Goal: Entertainment & Leisure: Consume media (video, audio)

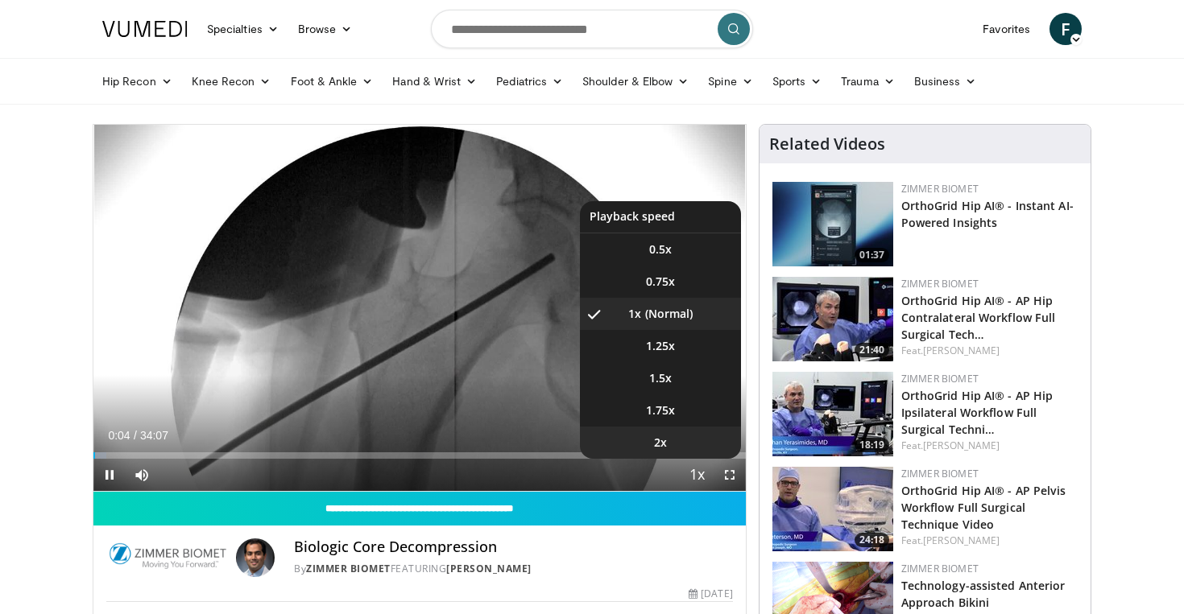
click at [663, 441] on span "2x" at bounding box center [660, 443] width 13 height 16
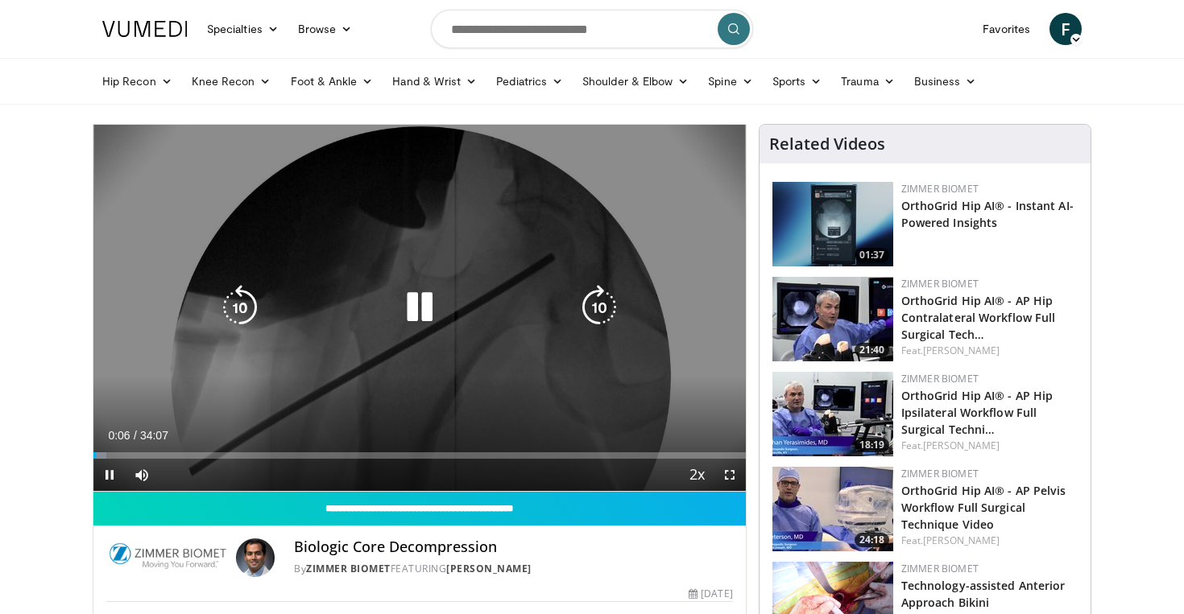
click at [600, 312] on icon "Video Player" at bounding box center [598, 307] width 45 height 45
click at [600, 311] on icon "Video Player" at bounding box center [598, 307] width 45 height 45
click at [600, 309] on icon "Video Player" at bounding box center [598, 307] width 45 height 45
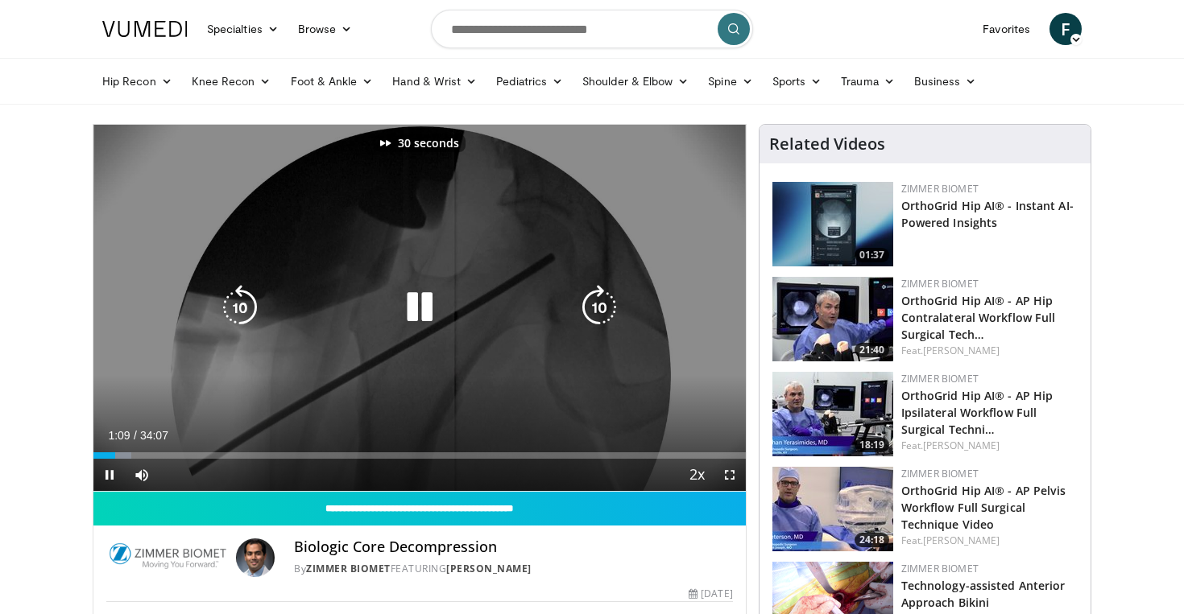
click at [600, 309] on icon "Video Player" at bounding box center [598, 307] width 45 height 45
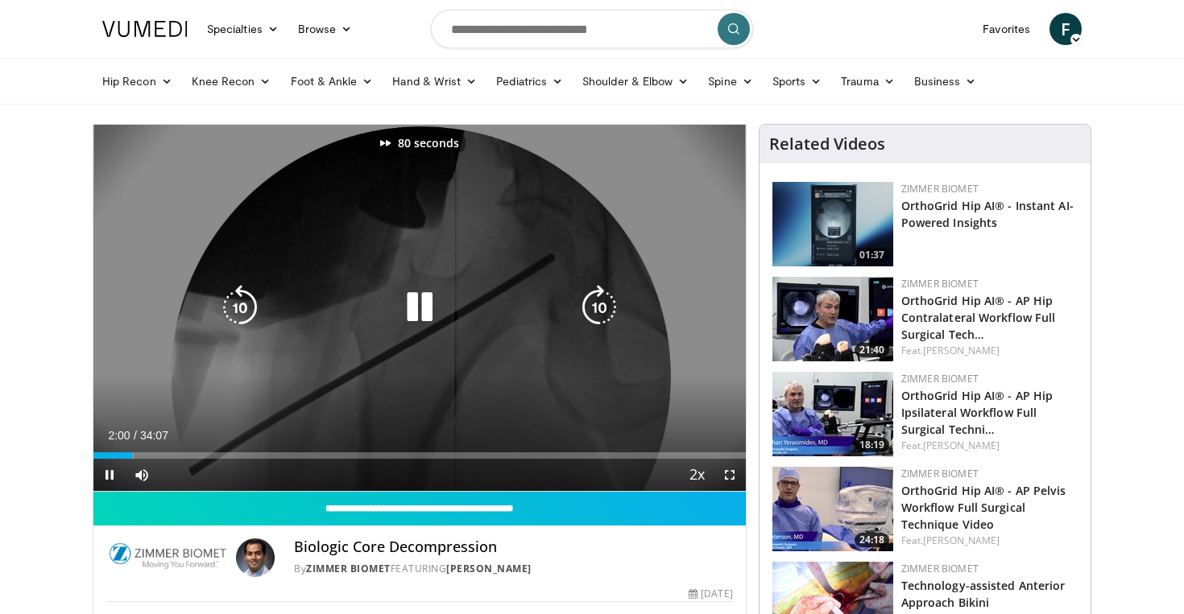
click at [600, 309] on icon "Video Player" at bounding box center [598, 307] width 45 height 45
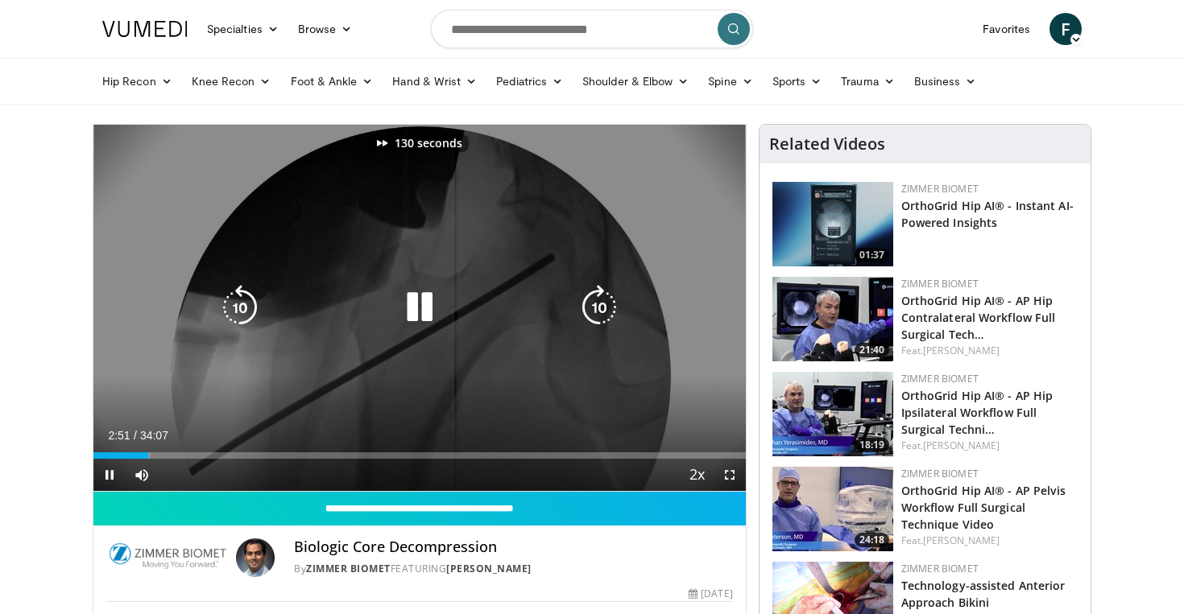
click at [600, 309] on icon "Video Player" at bounding box center [598, 307] width 45 height 45
click at [601, 314] on icon "Video Player" at bounding box center [598, 307] width 45 height 45
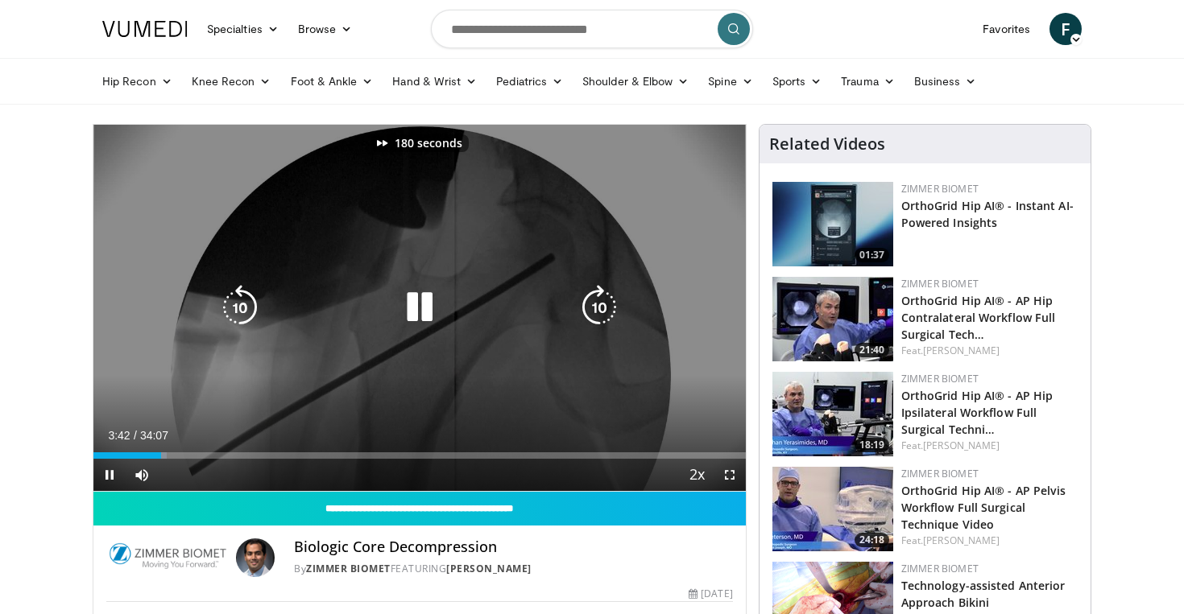
click at [601, 314] on icon "Video Player" at bounding box center [598, 307] width 45 height 45
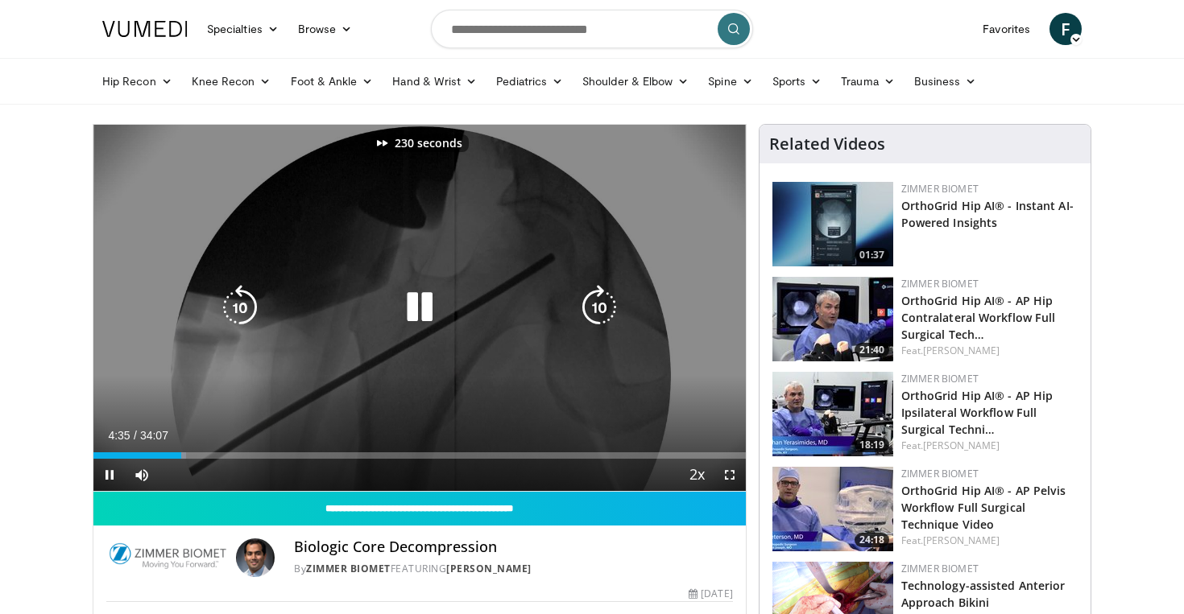
click at [601, 314] on icon "Video Player" at bounding box center [598, 307] width 45 height 45
click at [601, 320] on icon "Video Player" at bounding box center [598, 307] width 45 height 45
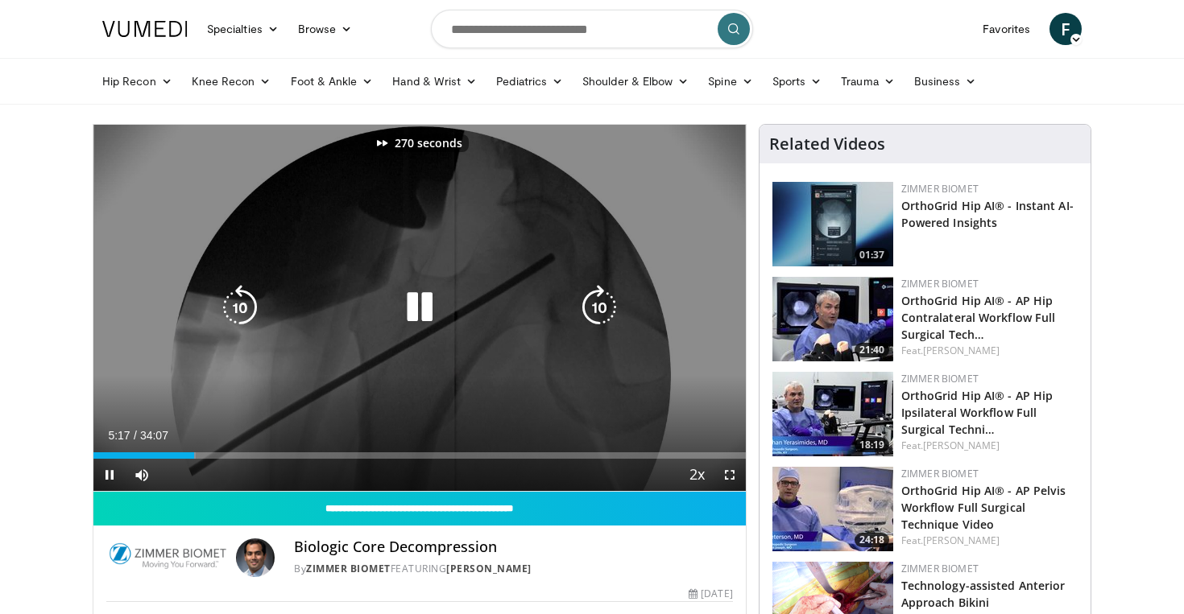
click at [601, 320] on icon "Video Player" at bounding box center [598, 307] width 45 height 45
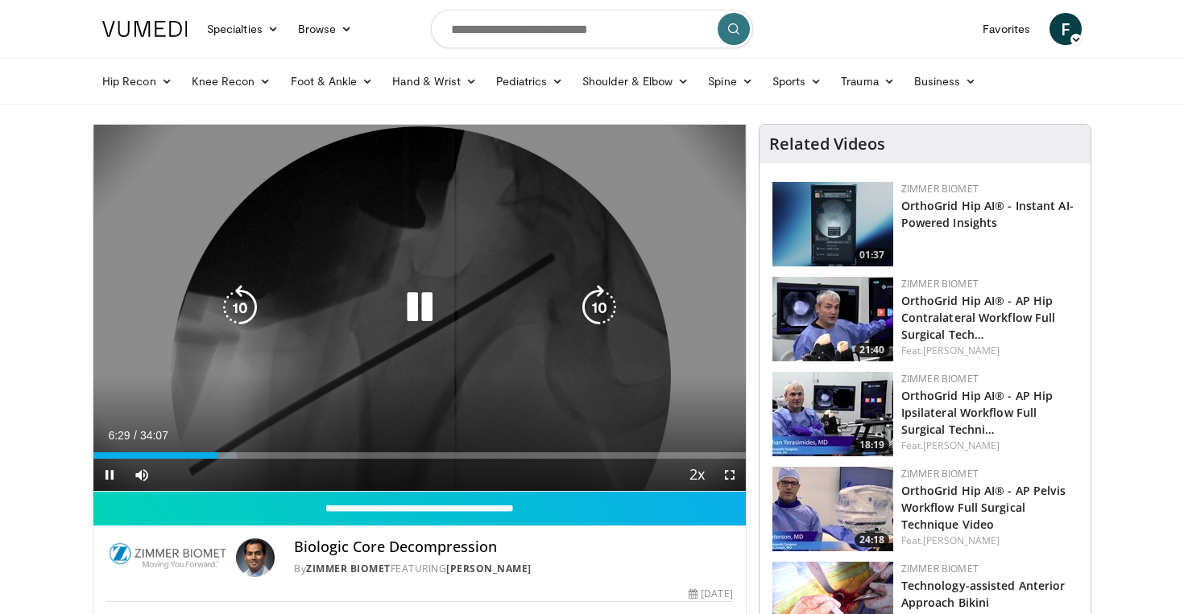
click at [589, 312] on icon "Video Player" at bounding box center [598, 307] width 45 height 45
click at [591, 306] on icon "Video Player" at bounding box center [598, 307] width 45 height 45
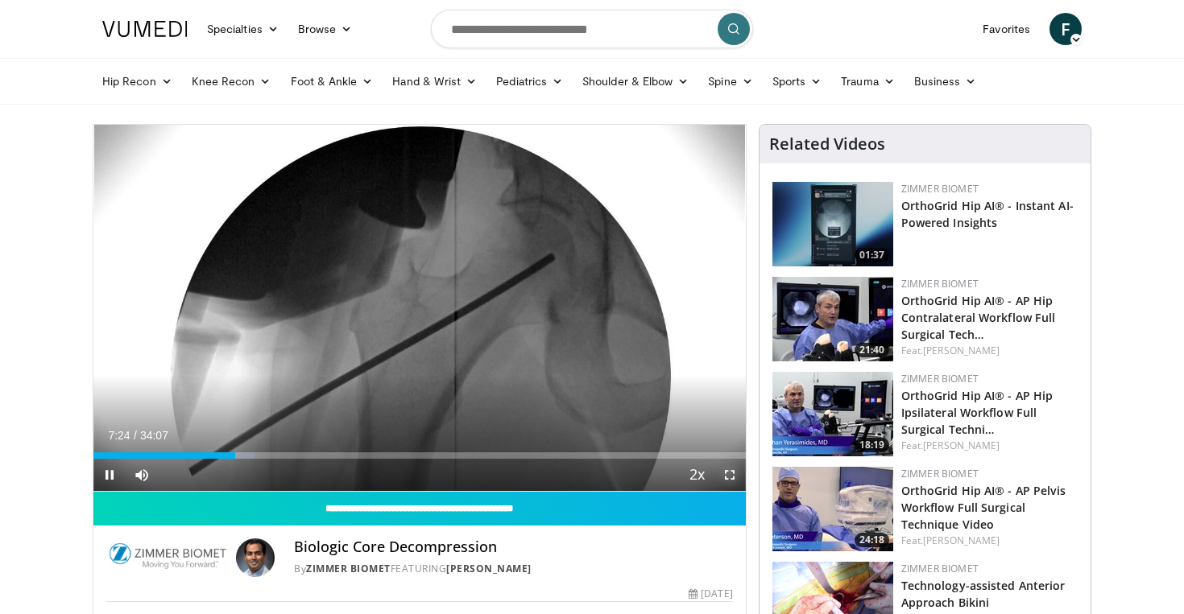
click at [733, 475] on span "Video Player" at bounding box center [729, 475] width 32 height 32
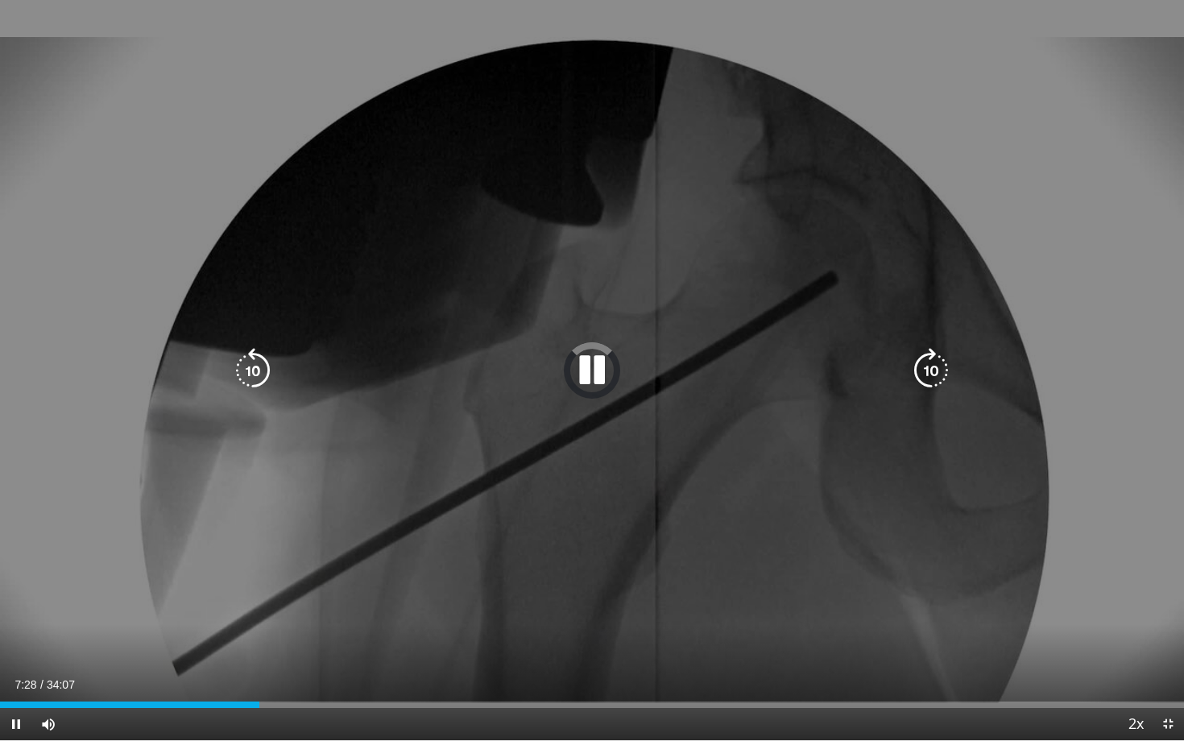
click at [921, 366] on icon "Video Player" at bounding box center [930, 370] width 45 height 45
click at [934, 368] on icon "Video Player" at bounding box center [930, 370] width 45 height 45
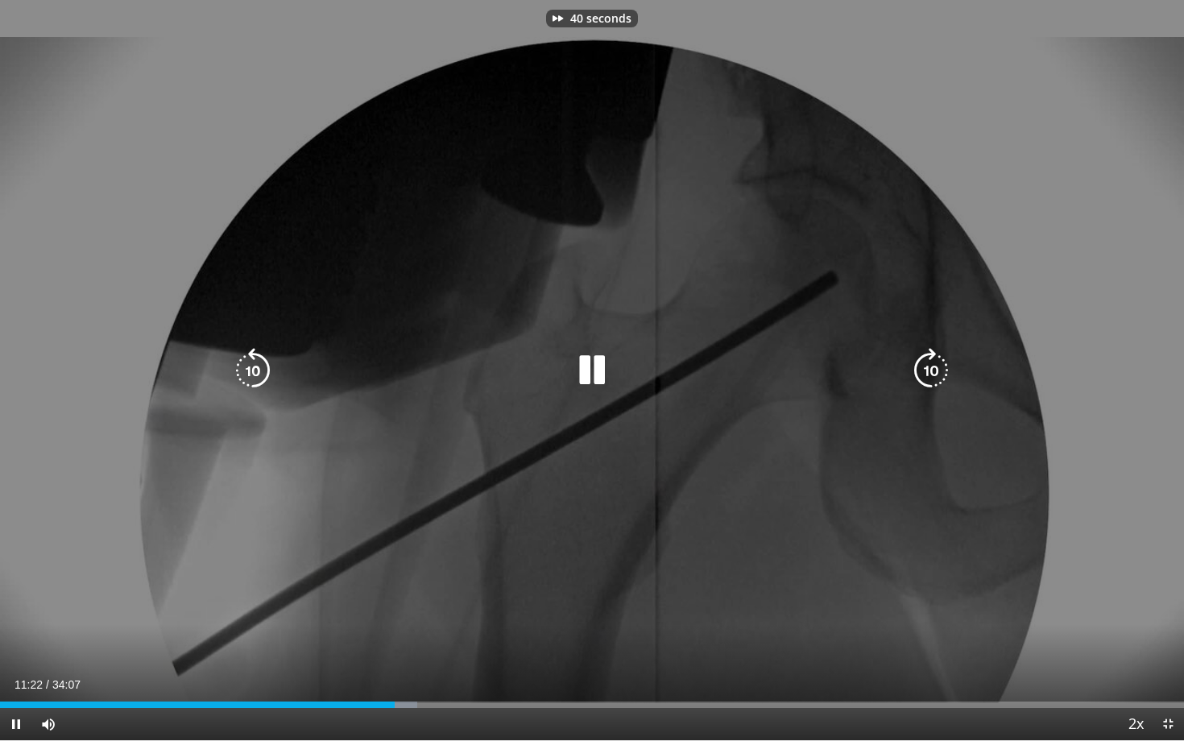
click at [934, 368] on icon "Video Player" at bounding box center [930, 370] width 45 height 45
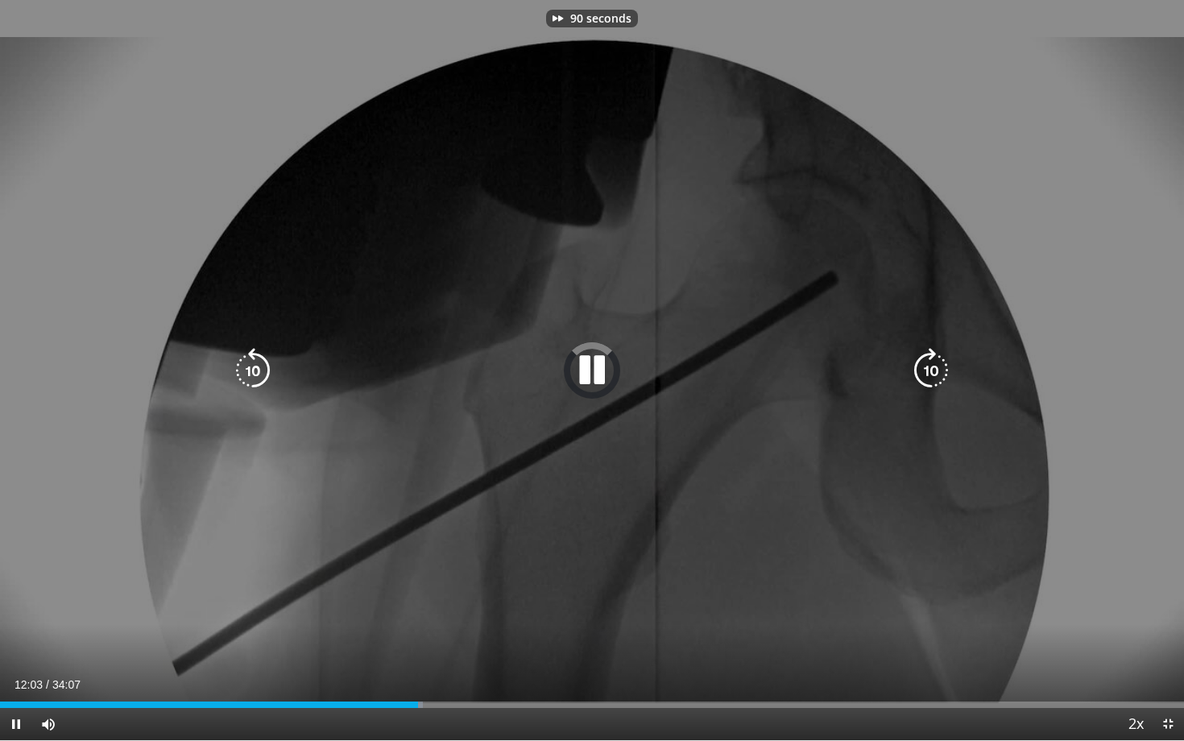
click at [934, 368] on icon "Video Player" at bounding box center [930, 370] width 45 height 45
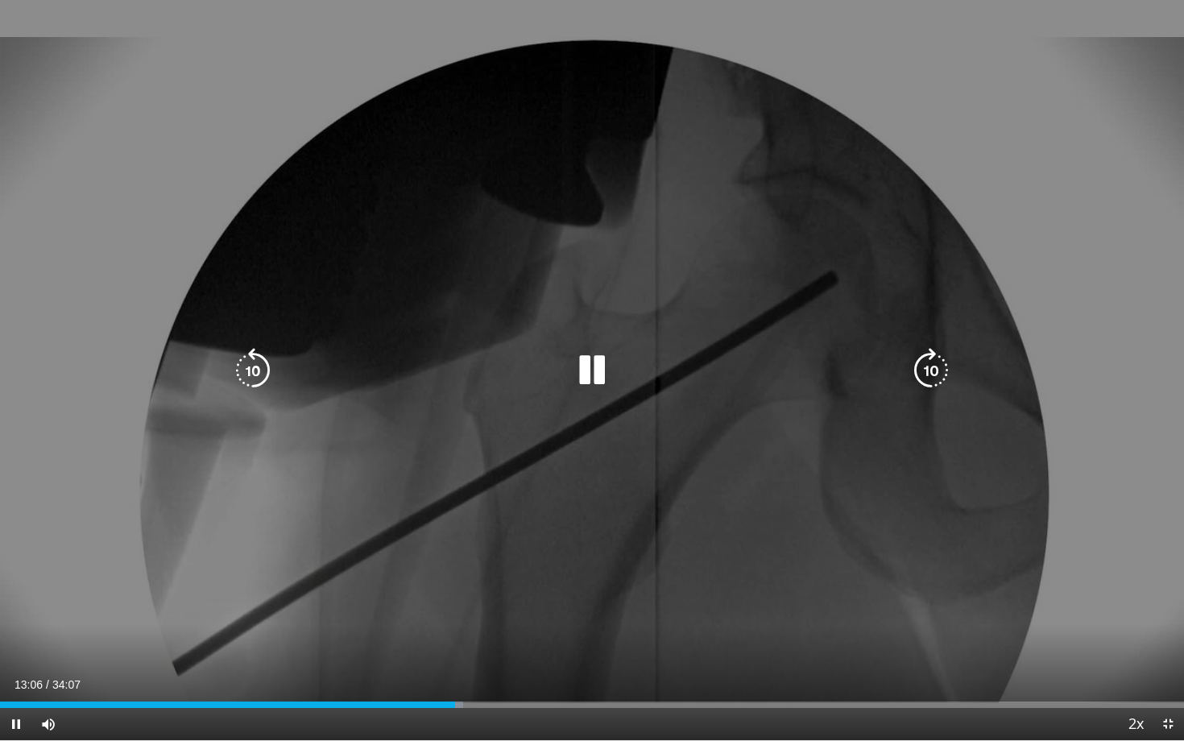
click at [932, 366] on icon "Video Player" at bounding box center [930, 370] width 45 height 45
click at [932, 365] on icon "Video Player" at bounding box center [930, 370] width 45 height 45
click at [931, 364] on icon "Video Player" at bounding box center [930, 370] width 45 height 45
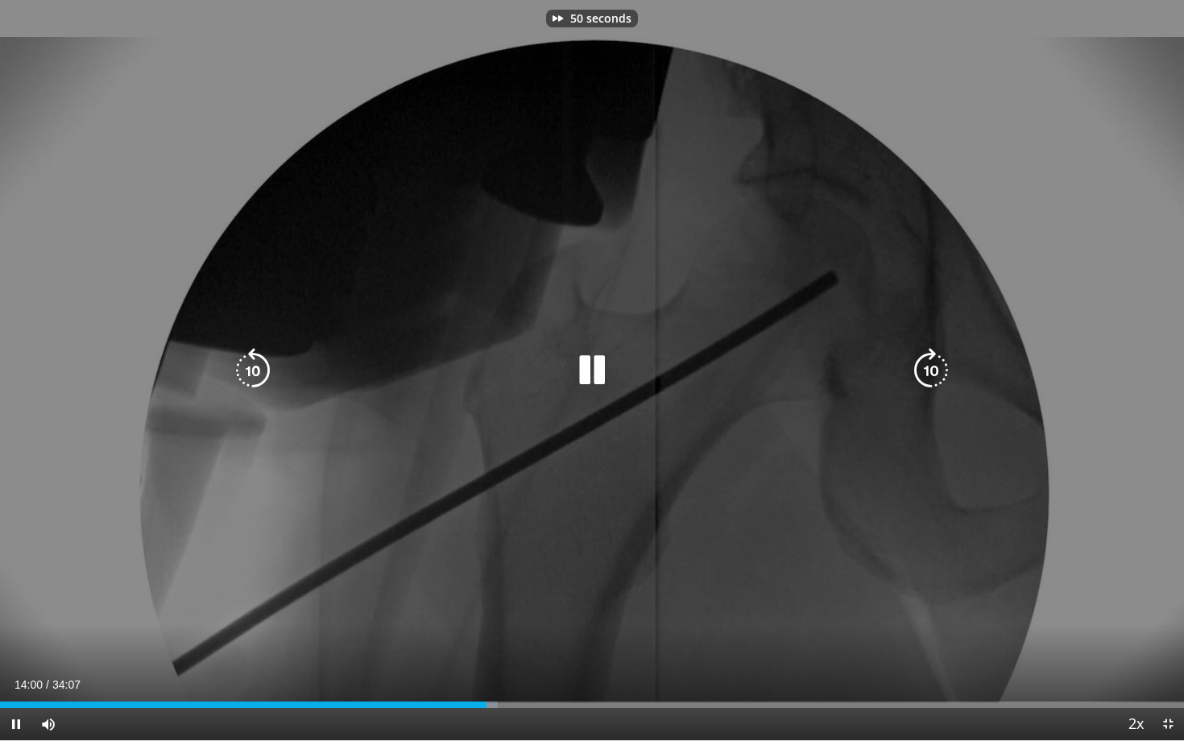
click at [931, 364] on icon "Video Player" at bounding box center [930, 370] width 45 height 45
click at [930, 362] on icon "Video Player" at bounding box center [930, 370] width 45 height 45
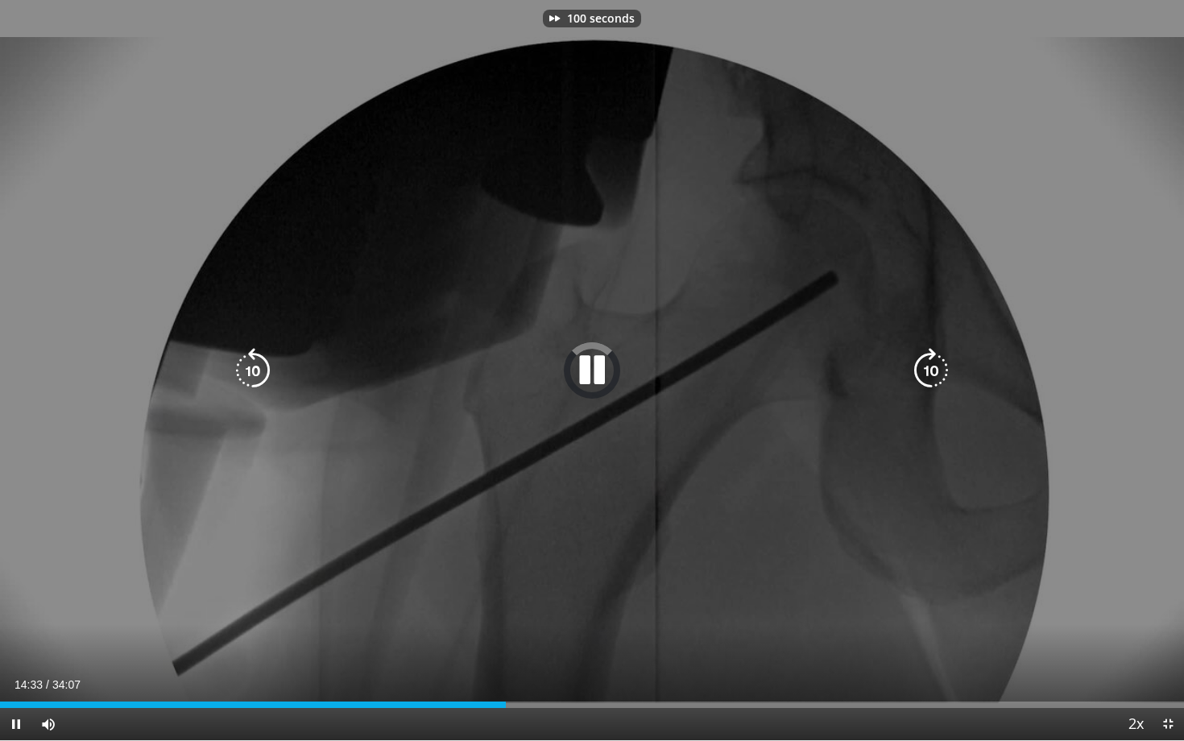
click at [930, 362] on icon "Video Player" at bounding box center [930, 370] width 45 height 45
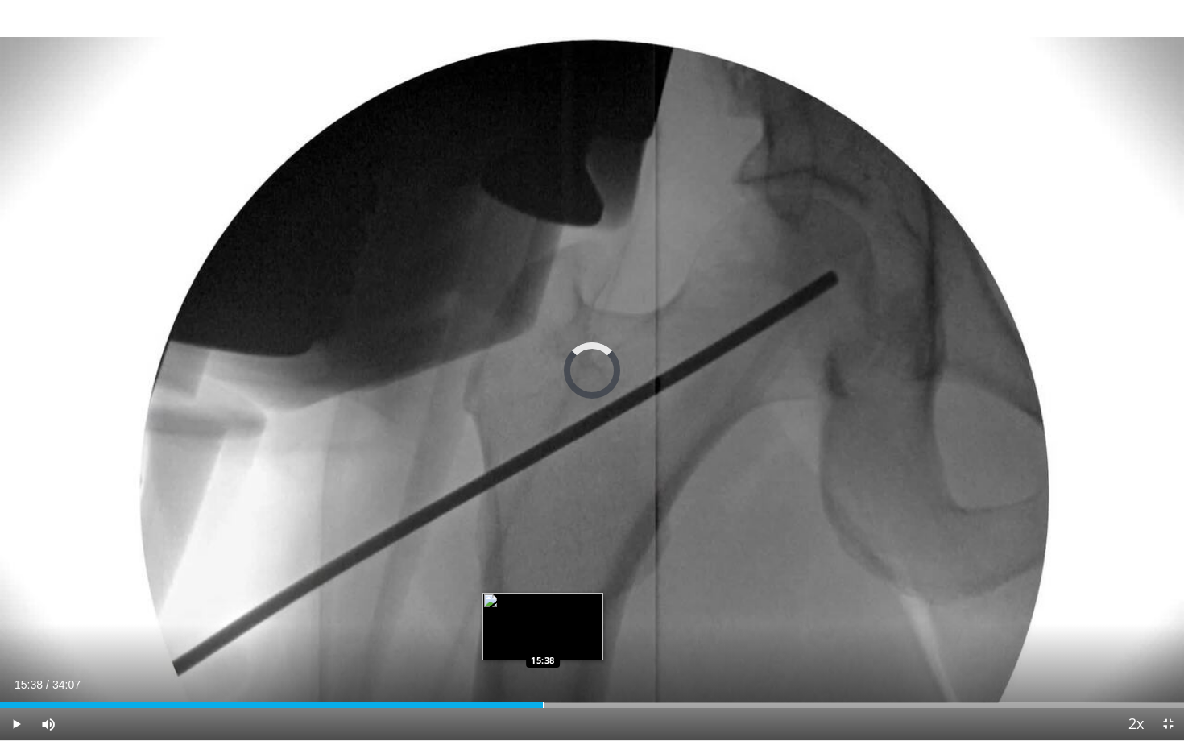
click at [543, 613] on div "Loaded : 44.99% 15:38 15:38" at bounding box center [592, 699] width 1184 height 15
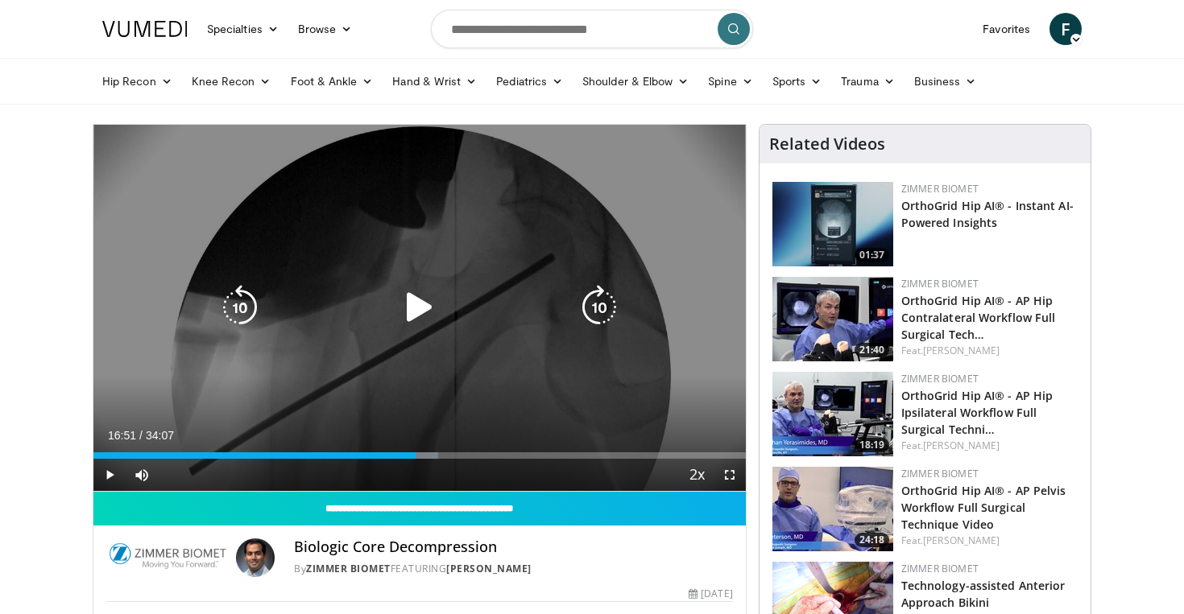
click at [414, 311] on icon "Video Player" at bounding box center [419, 307] width 45 height 45
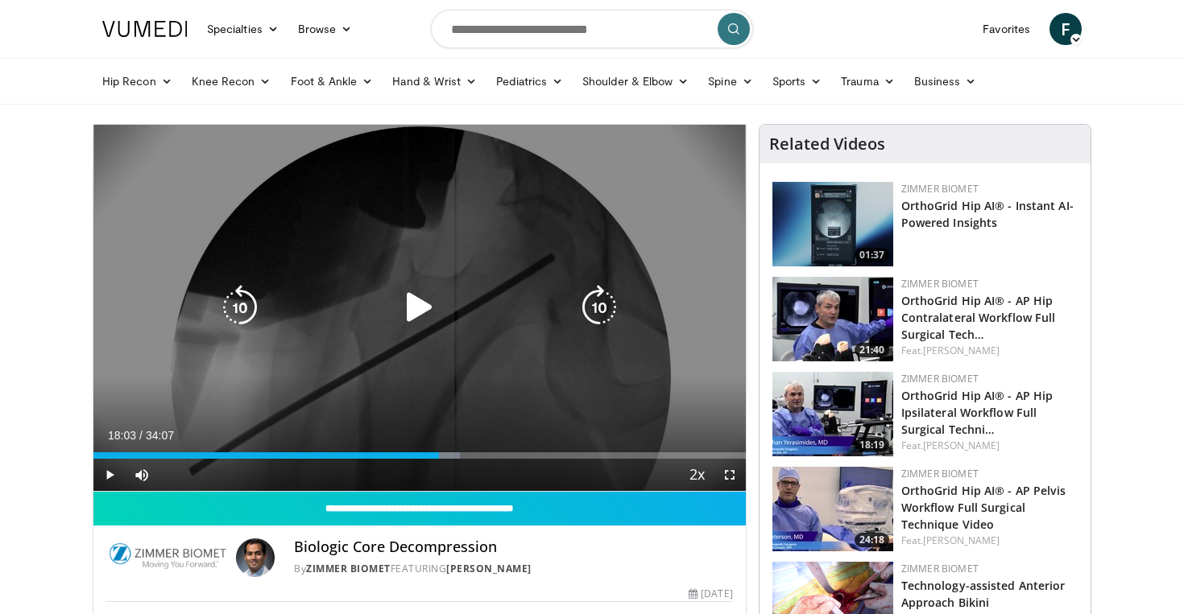
click at [415, 341] on div "10 seconds Tap to unmute" at bounding box center [419, 308] width 652 height 366
click at [546, 241] on div "20 seconds Tap to unmute" at bounding box center [419, 308] width 652 height 366
click at [414, 322] on icon "Video Player" at bounding box center [419, 307] width 45 height 45
click at [517, 276] on div "10 seconds Tap to unmute" at bounding box center [419, 308] width 652 height 366
click at [344, 290] on div "20 seconds Tap to unmute" at bounding box center [419, 308] width 652 height 366
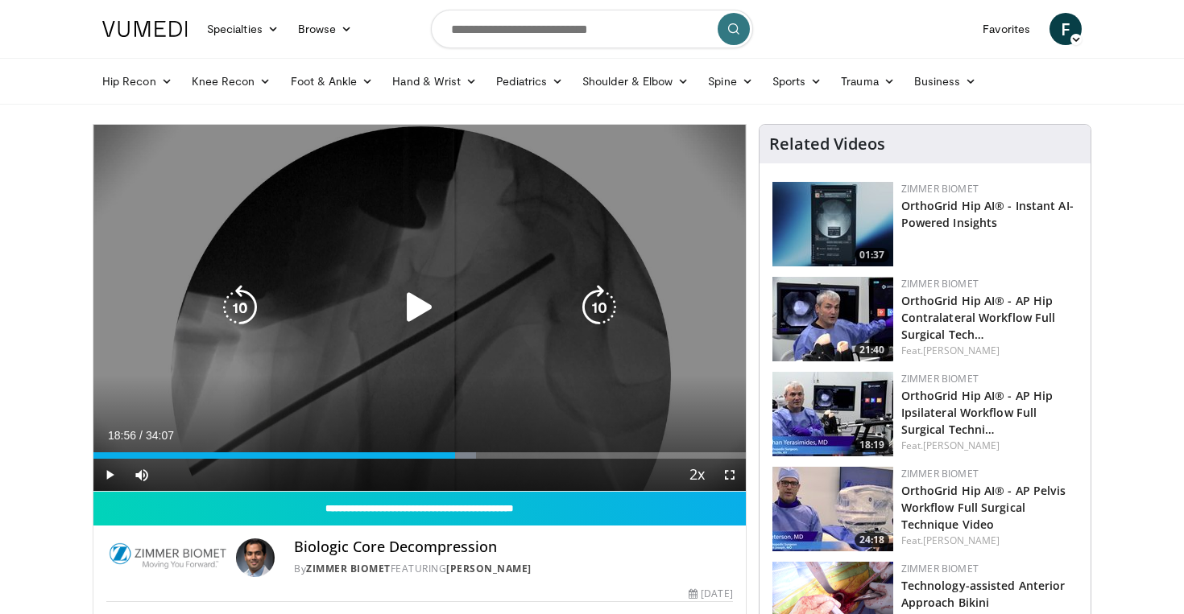
click at [429, 321] on icon "Video Player" at bounding box center [419, 307] width 45 height 45
click at [403, 256] on div "10 seconds Tap to unmute" at bounding box center [419, 308] width 652 height 366
click at [429, 308] on icon "Video Player" at bounding box center [419, 307] width 45 height 45
click at [607, 307] on icon "Video Player" at bounding box center [598, 307] width 45 height 45
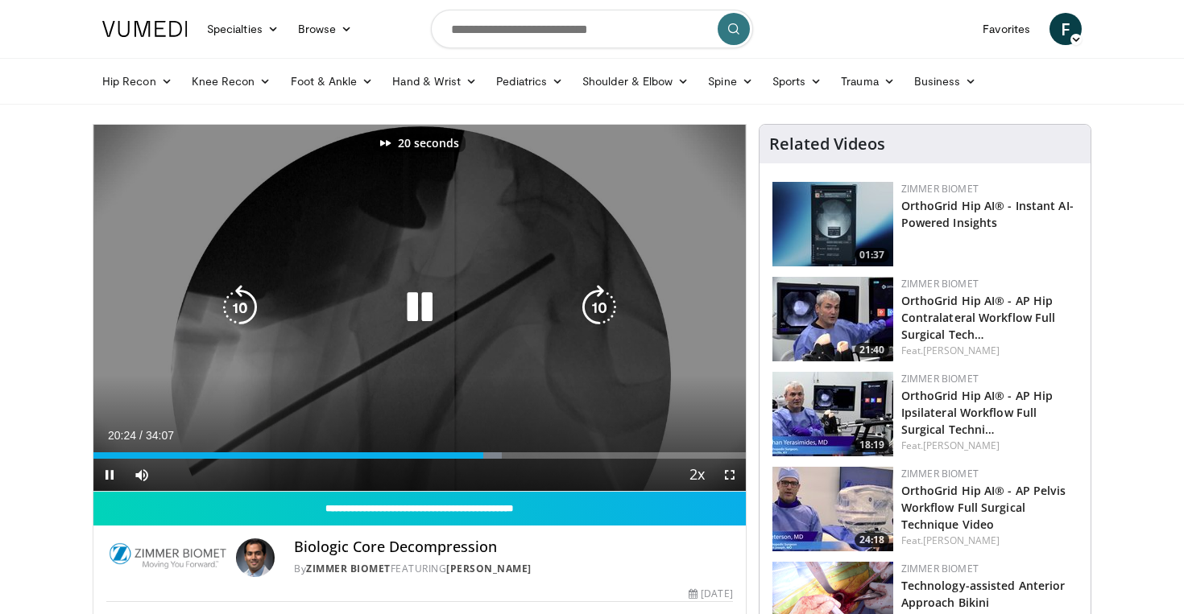
click at [608, 308] on icon "Video Player" at bounding box center [598, 307] width 45 height 45
click at [609, 308] on icon "Video Player" at bounding box center [598, 307] width 45 height 45
click at [609, 309] on icon "Video Player" at bounding box center [598, 307] width 45 height 45
click at [433, 316] on icon "Video Player" at bounding box center [419, 307] width 45 height 45
click at [320, 284] on div "10 seconds Tap to unmute" at bounding box center [419, 308] width 652 height 366
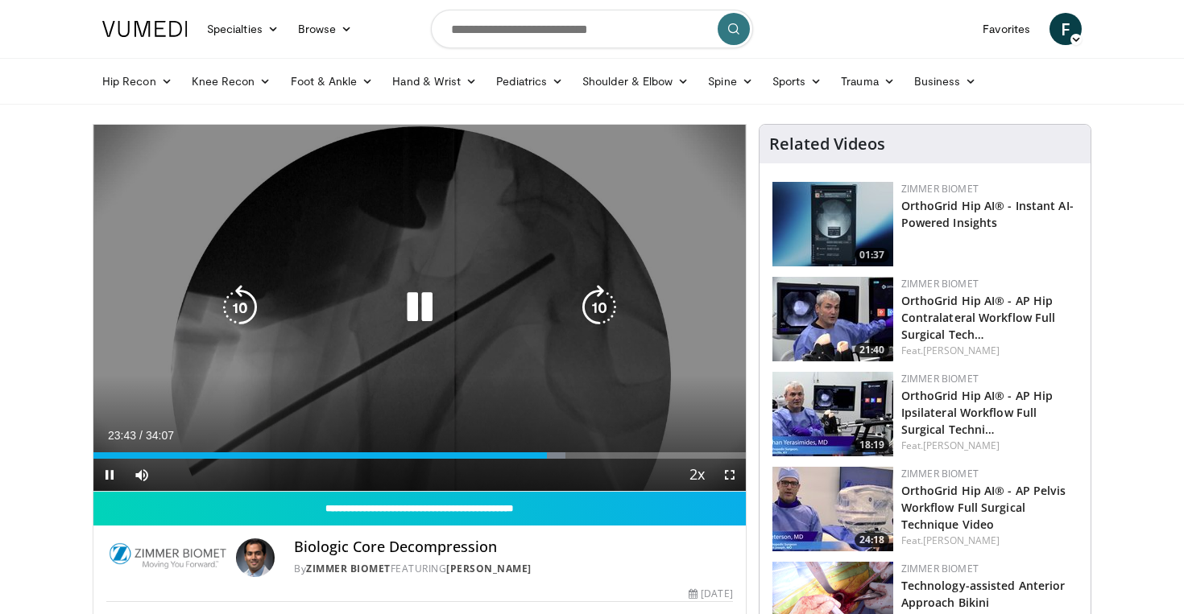
click at [424, 303] on icon "Video Player" at bounding box center [419, 307] width 45 height 45
click at [426, 308] on icon "Video Player" at bounding box center [419, 307] width 45 height 45
click at [411, 310] on icon "Video Player" at bounding box center [419, 307] width 45 height 45
click at [408, 320] on icon "Video Player" at bounding box center [419, 307] width 45 height 45
click at [479, 291] on div "10 seconds Tap to unmute" at bounding box center [419, 308] width 652 height 366
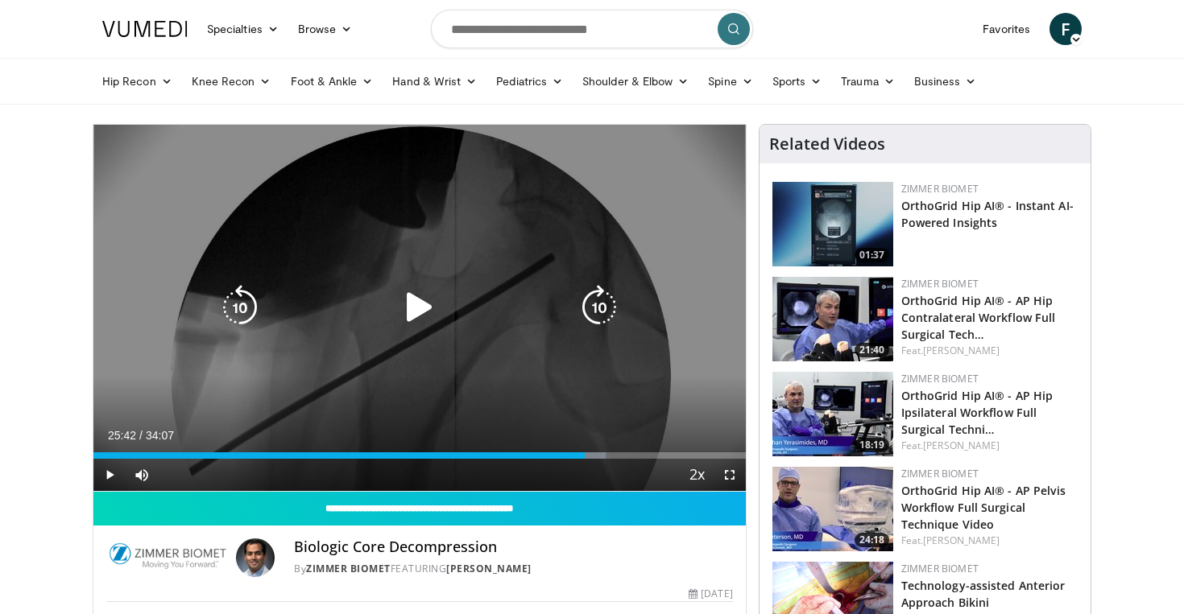
click at [433, 311] on icon "Video Player" at bounding box center [419, 307] width 45 height 45
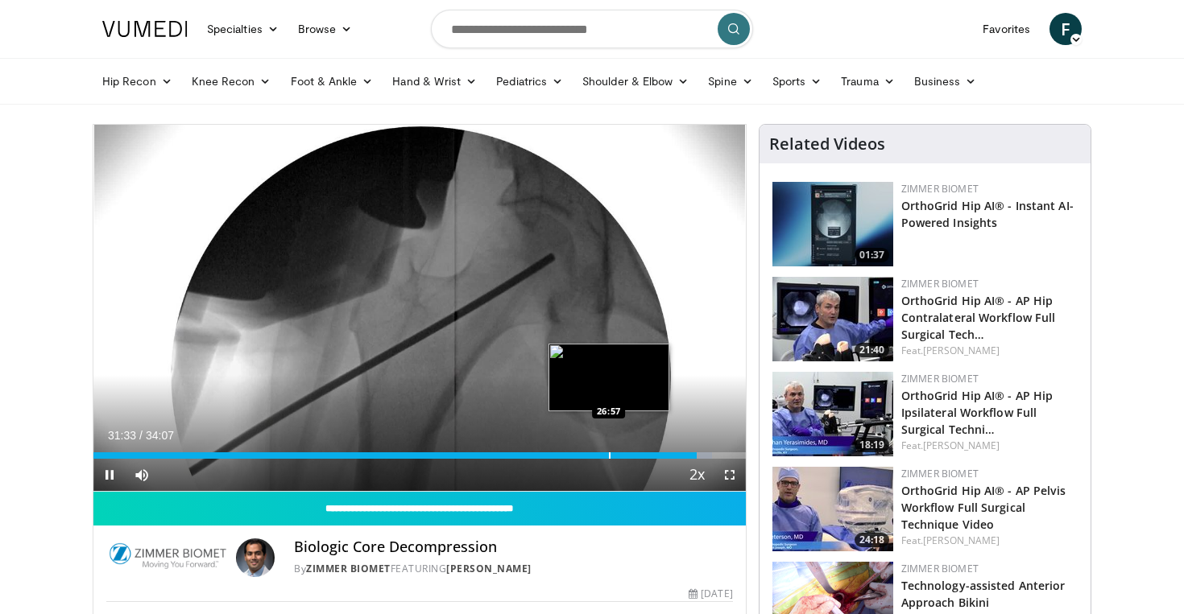
click at [609, 454] on div "Progress Bar" at bounding box center [610, 455] width 2 height 6
click at [596, 454] on div "Progress Bar" at bounding box center [597, 455] width 2 height 6
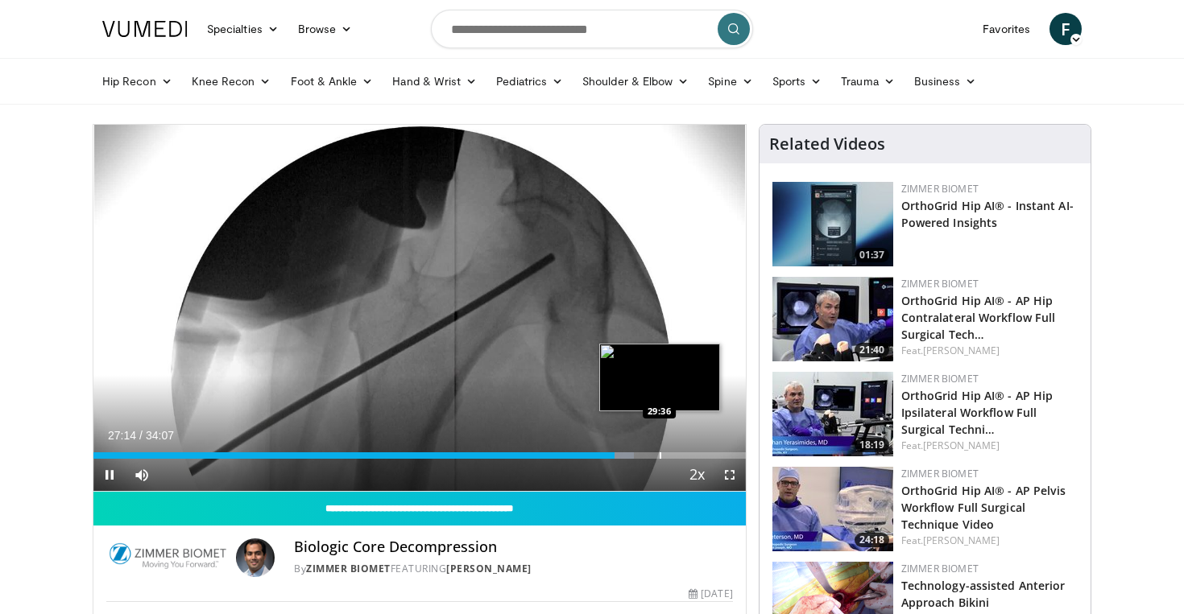
click at [659, 450] on div "Loaded : 82.86% 27:15 29:36" at bounding box center [419, 451] width 652 height 15
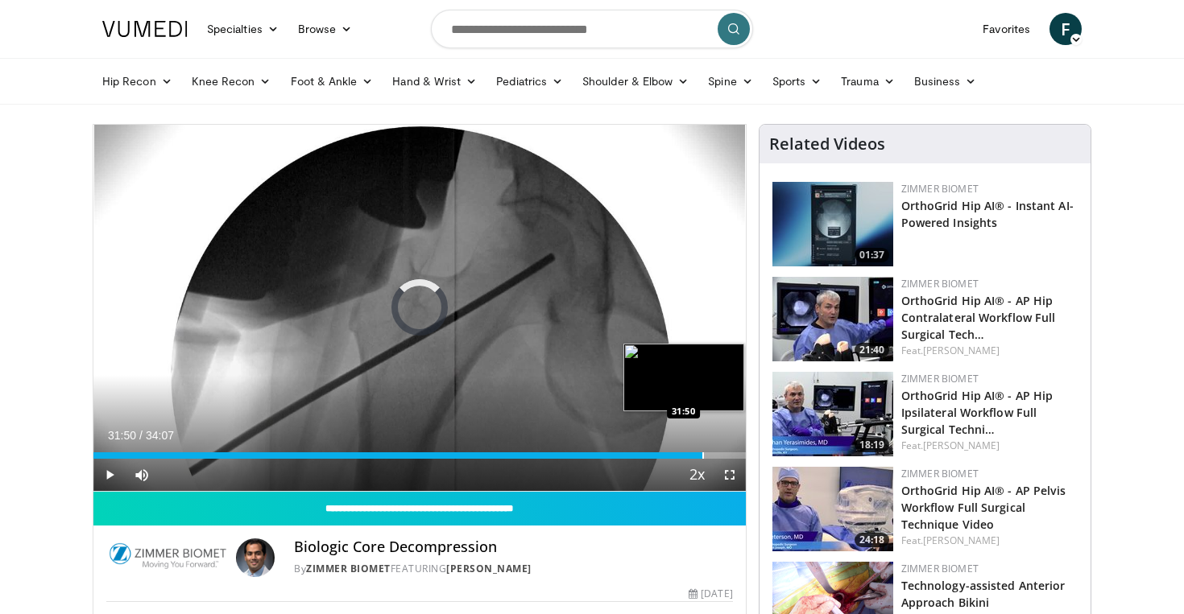
click at [702, 454] on div "Progress Bar" at bounding box center [703, 455] width 2 height 6
click at [715, 453] on div "Progress Bar" at bounding box center [716, 455] width 2 height 6
click at [711, 456] on div "Progress Bar" at bounding box center [712, 455] width 2 height 6
click at [704, 455] on div "Progress Bar" at bounding box center [705, 455] width 2 height 6
click at [700, 454] on div "Progress Bar" at bounding box center [701, 455] width 2 height 6
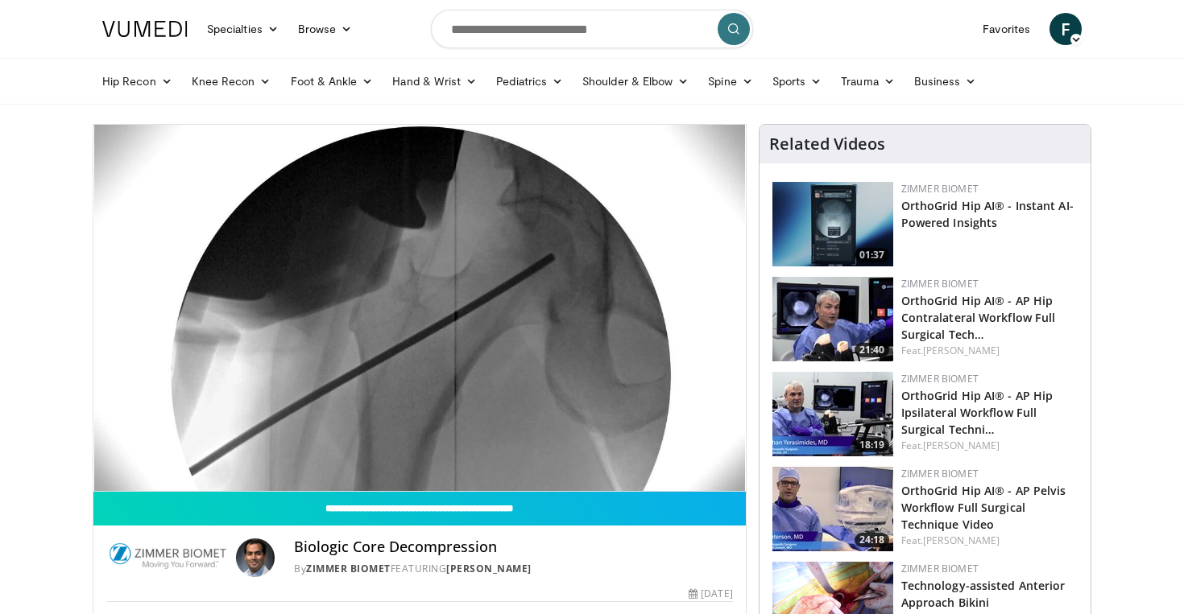
click at [694, 454] on video-js "**********" at bounding box center [419, 308] width 652 height 367
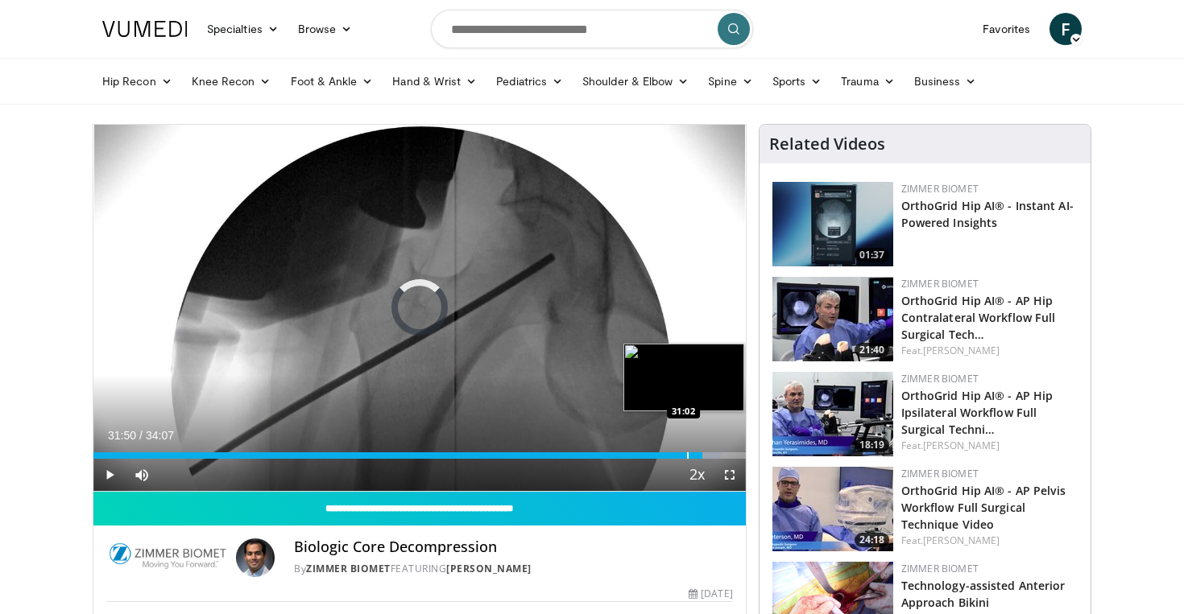
click at [687, 455] on div "Progress Bar" at bounding box center [688, 455] width 2 height 6
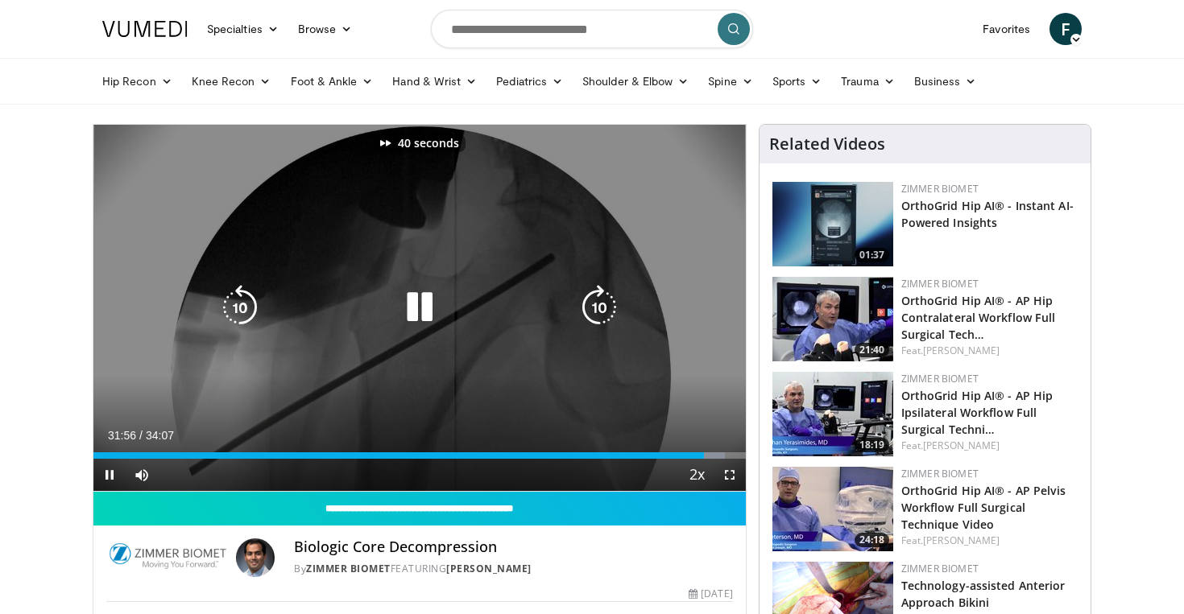
click at [623, 224] on div "40 seconds Tap to unmute" at bounding box center [419, 308] width 652 height 366
